Goal: Transaction & Acquisition: Book appointment/travel/reservation

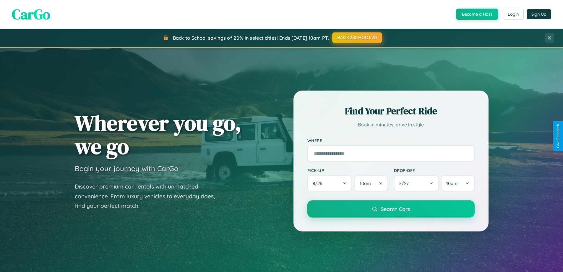
click at [357, 38] on button "BACK2SCHOOL20" at bounding box center [357, 37] width 50 height 11
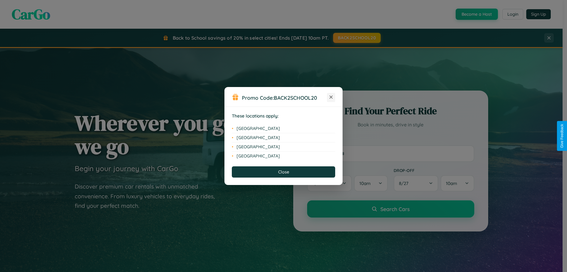
click at [331, 97] on icon at bounding box center [331, 96] width 3 height 3
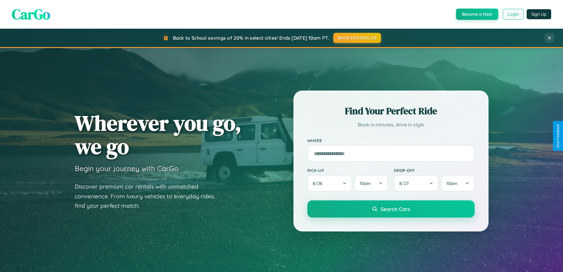
click at [513, 14] on button "Login" at bounding box center [513, 14] width 21 height 11
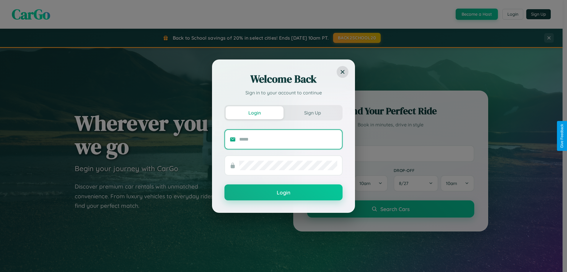
click at [288, 139] on input "text" at bounding box center [288, 138] width 98 height 9
type input "**********"
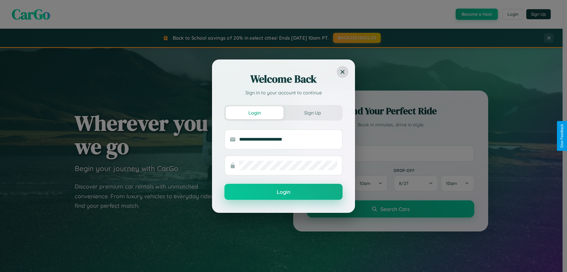
click at [284, 191] on button "Login" at bounding box center [284, 192] width 118 height 16
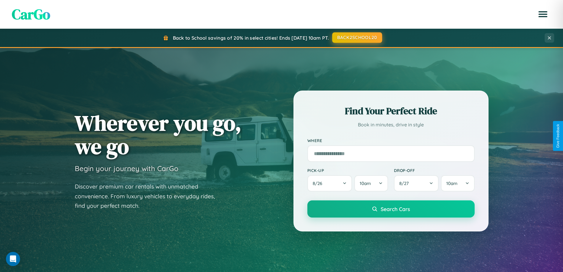
click at [357, 38] on button "BACK2SCHOOL20" at bounding box center [357, 37] width 50 height 11
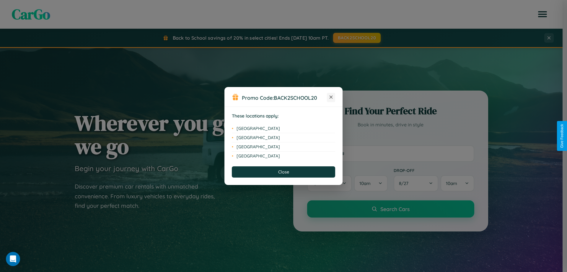
click at [331, 97] on icon at bounding box center [331, 96] width 3 height 3
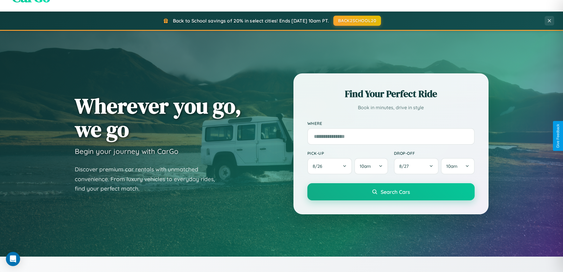
scroll to position [17, 0]
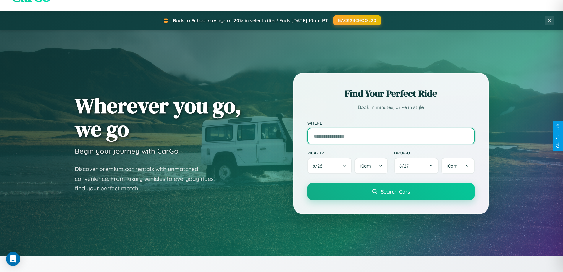
click at [391, 136] on input "text" at bounding box center [390, 136] width 167 height 17
type input "*******"
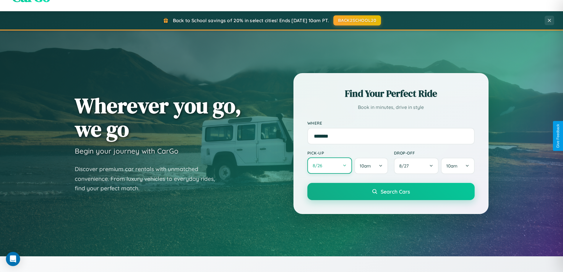
click at [329, 165] on button "8 / 26" at bounding box center [329, 165] width 45 height 16
select select "*"
select select "****"
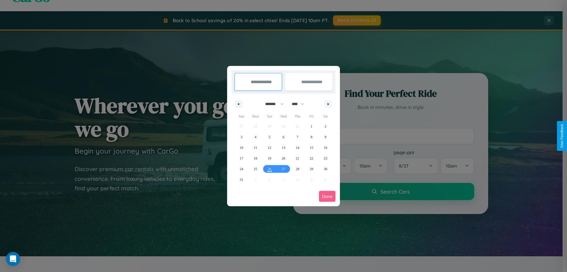
click at [272, 104] on select "******* ******** ***** ***** *** **** **** ****** ********* ******* ******** **…" at bounding box center [273, 104] width 25 height 10
click at [311, 168] on span "29" at bounding box center [312, 168] width 4 height 11
type input "**********"
click at [328, 104] on icon "button" at bounding box center [329, 104] width 3 height 2
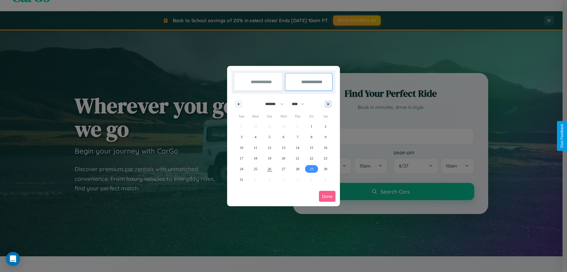
select select "*"
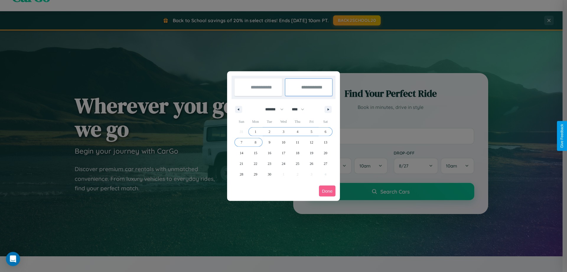
click at [256, 142] on span "8" at bounding box center [256, 142] width 2 height 11
type input "**********"
select select "*"
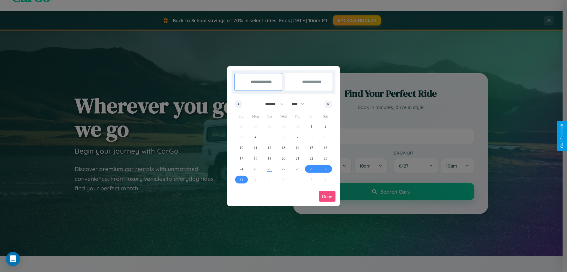
click at [327, 196] on button "Done" at bounding box center [327, 196] width 17 height 11
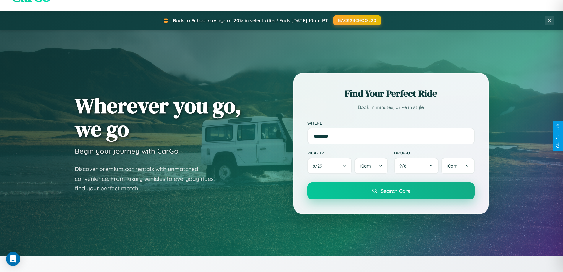
click at [391, 191] on span "Search Cars" at bounding box center [395, 190] width 29 height 7
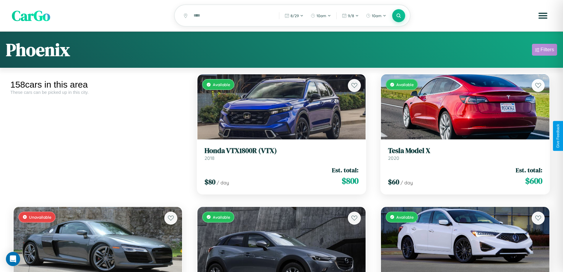
click at [544, 51] on div "Filters" at bounding box center [547, 50] width 14 height 6
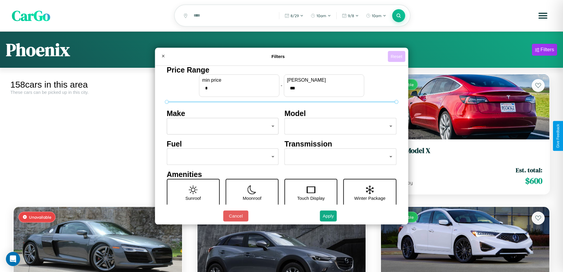
click at [397, 56] on button "Reset" at bounding box center [396, 56] width 17 height 11
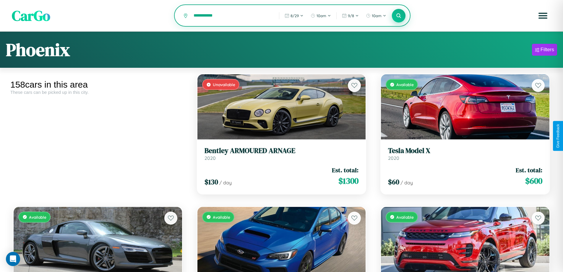
type input "**********"
click at [399, 16] on icon at bounding box center [399, 16] width 6 height 6
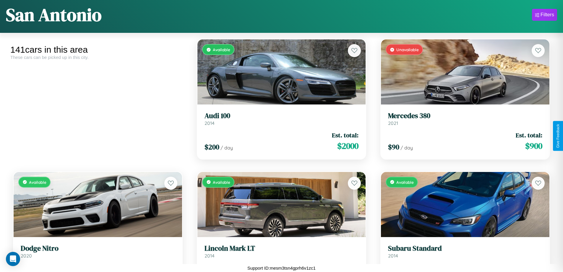
scroll to position [612, 0]
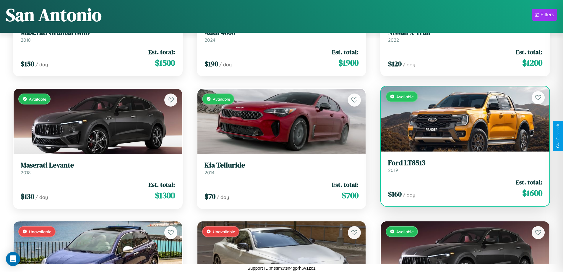
click at [461, 167] on link "Ford LT8513 2019" at bounding box center [465, 165] width 154 height 14
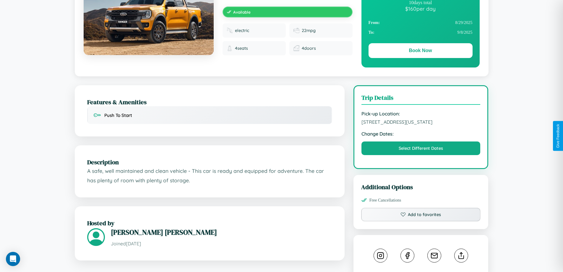
scroll to position [200, 0]
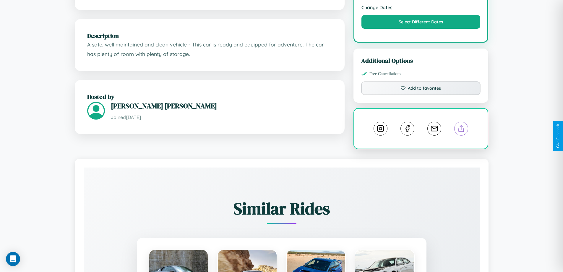
click at [461, 129] on line at bounding box center [461, 127] width 0 height 4
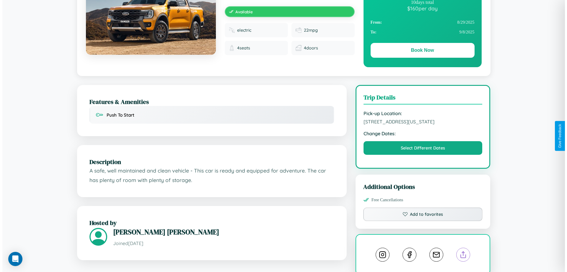
scroll to position [0, 0]
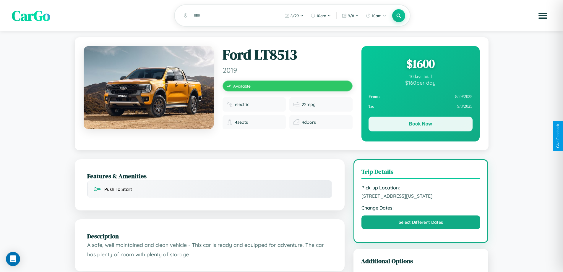
click at [420, 125] on button "Book Now" at bounding box center [420, 123] width 104 height 15
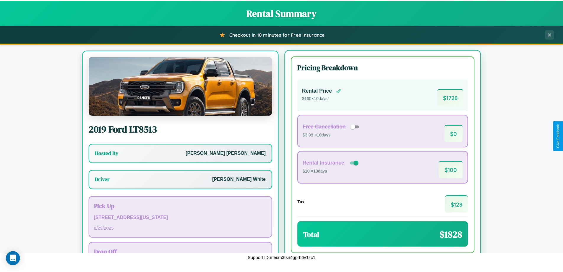
scroll to position [27, 0]
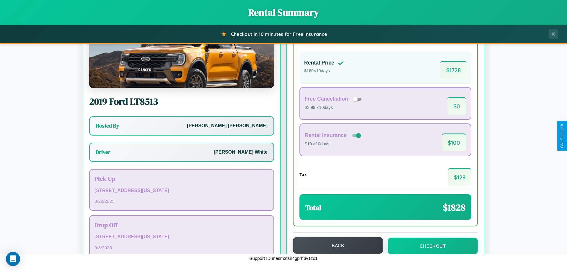
click at [335, 245] on button "Back" at bounding box center [338, 245] width 90 height 17
